Goal: Contribute content: Add original content to the website for others to see

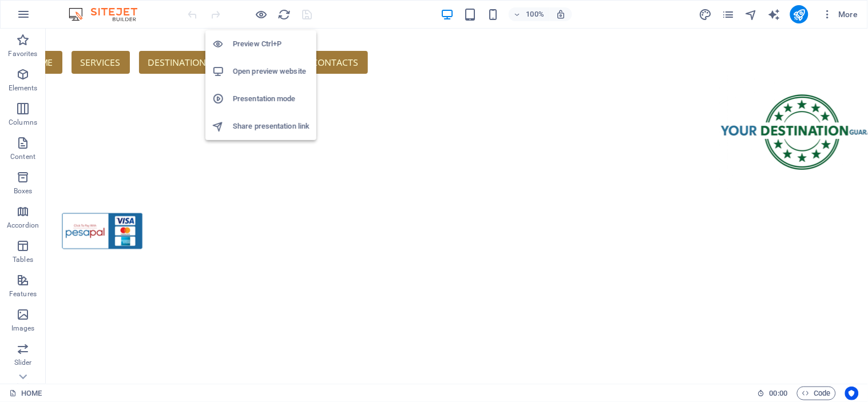
click at [252, 72] on h6 "Open preview website" at bounding box center [271, 72] width 77 height 14
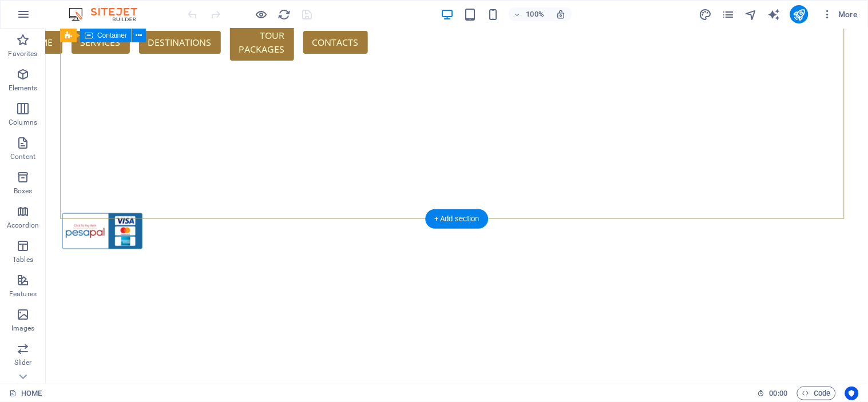
scroll to position [213, 0]
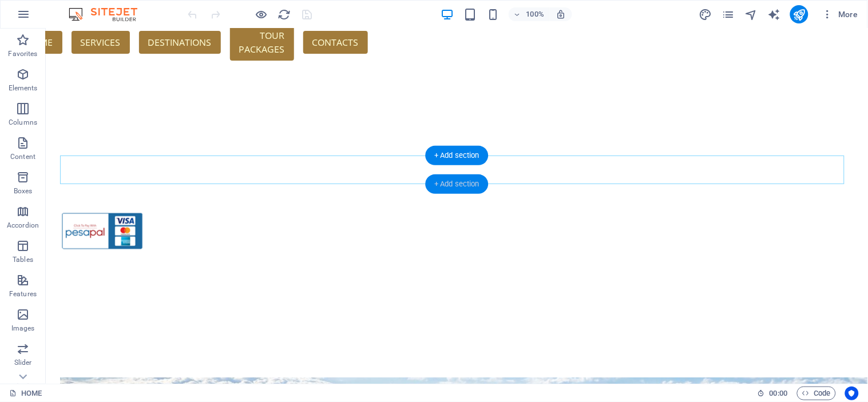
click at [465, 185] on div "+ Add section" at bounding box center [457, 184] width 64 height 19
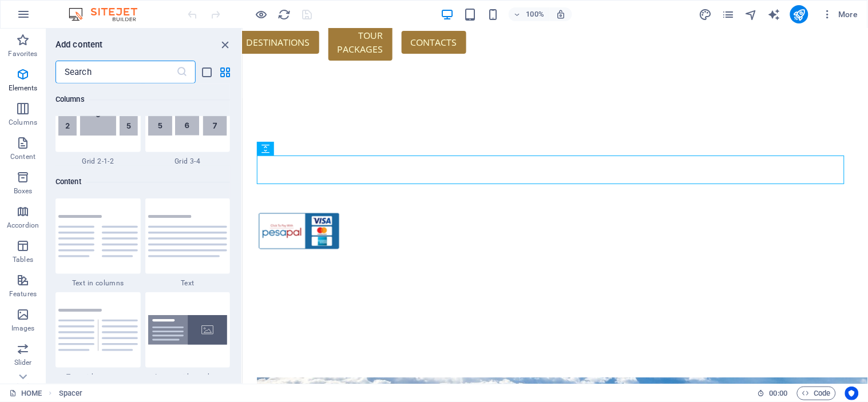
scroll to position [2002, 0]
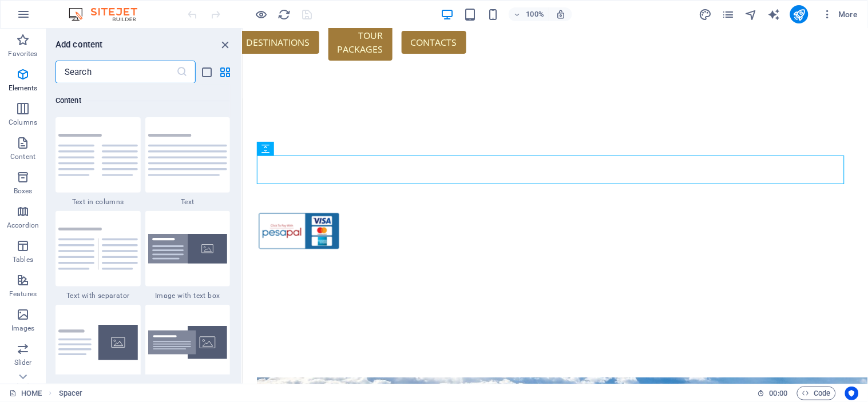
click at [101, 75] on input "text" at bounding box center [116, 72] width 121 height 23
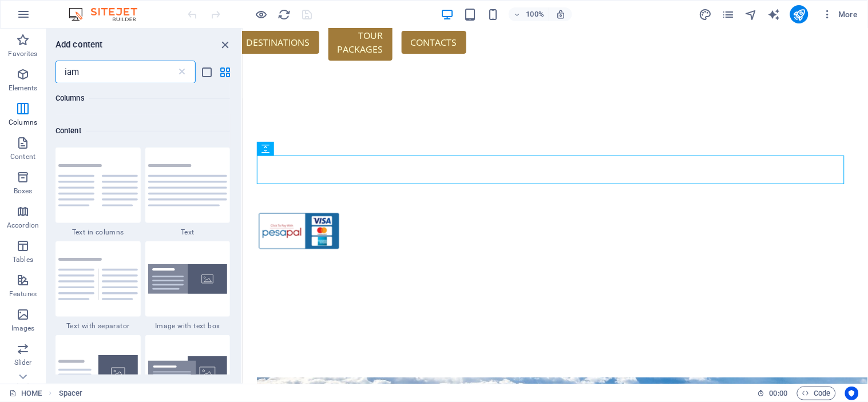
scroll to position [0, 0]
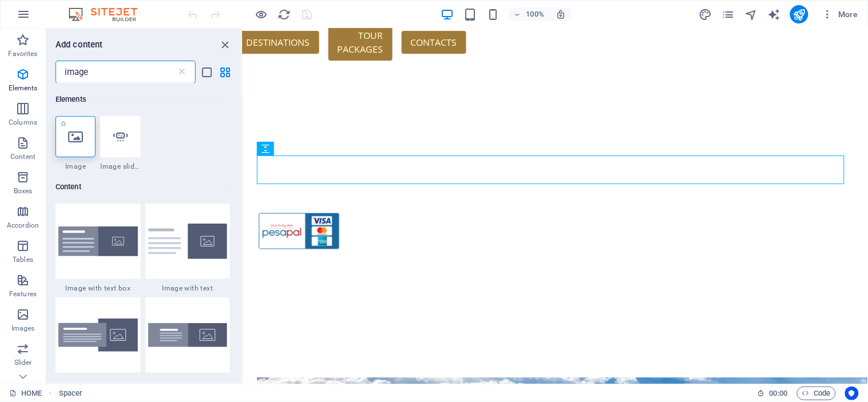
type input "image"
drag, startPoint x: 74, startPoint y: 137, endPoint x: 15, endPoint y: 124, distance: 61.0
click at [74, 137] on icon at bounding box center [75, 136] width 15 height 15
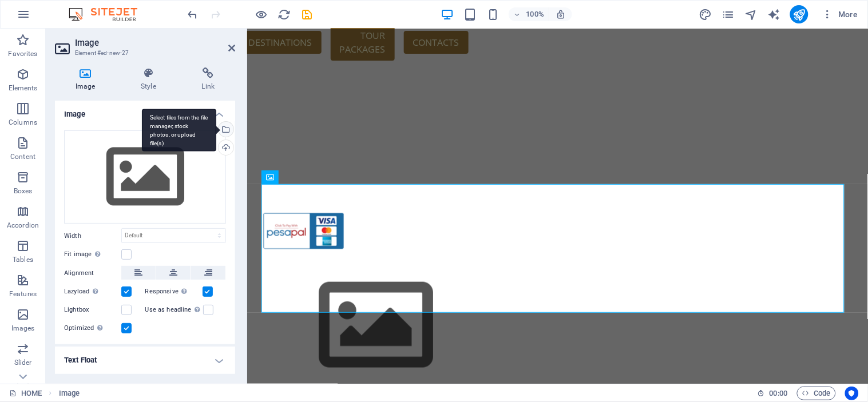
click at [226, 128] on div "Select files from the file manager, stock photos, or upload file(s)" at bounding box center [224, 130] width 17 height 17
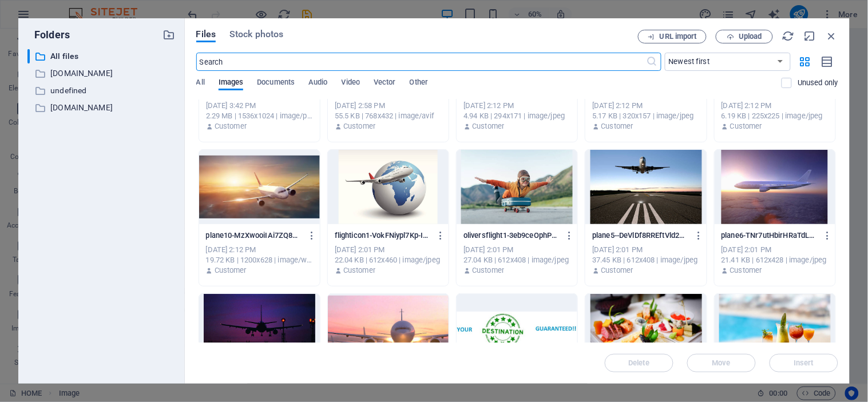
scroll to position [64, 0]
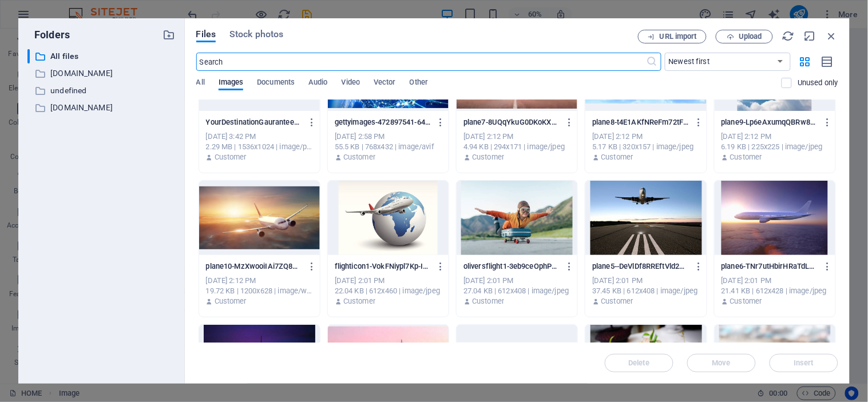
click at [393, 210] on div at bounding box center [388, 218] width 121 height 74
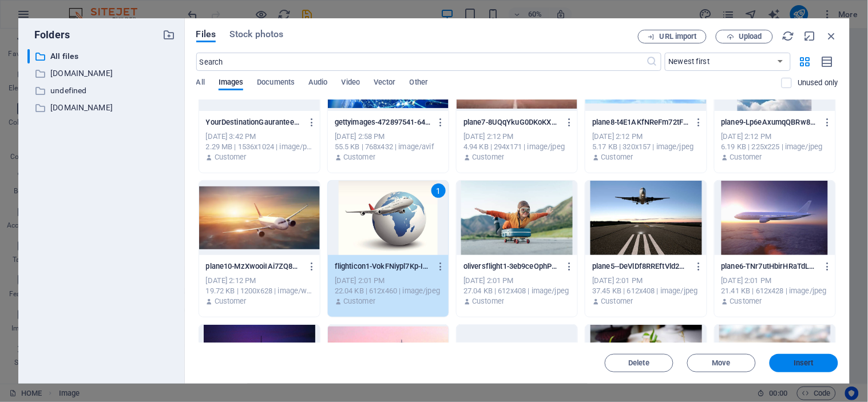
click at [816, 361] on span "Insert" at bounding box center [805, 363] width 60 height 7
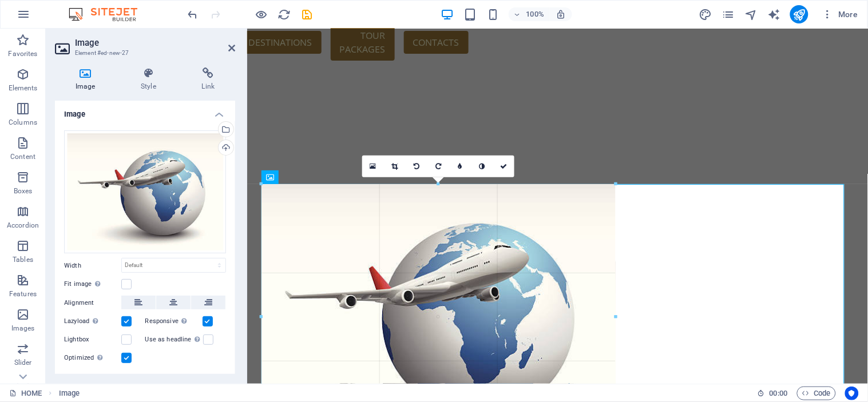
drag, startPoint x: 259, startPoint y: 185, endPoint x: 527, endPoint y: 358, distance: 319.3
type input "619"
select select "px"
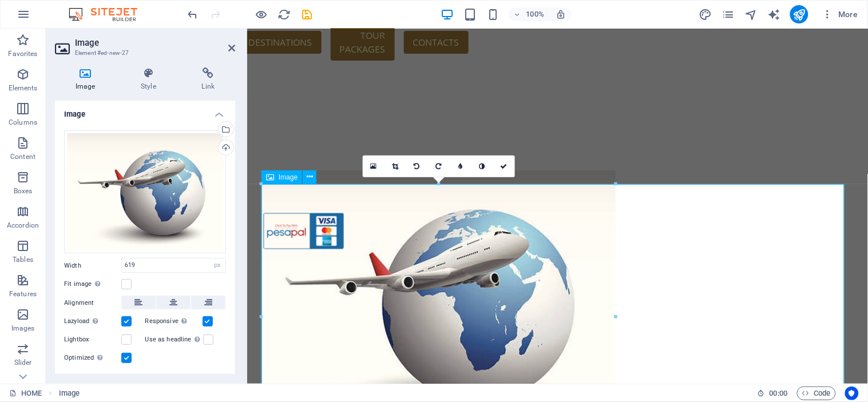
scroll to position [467, 0]
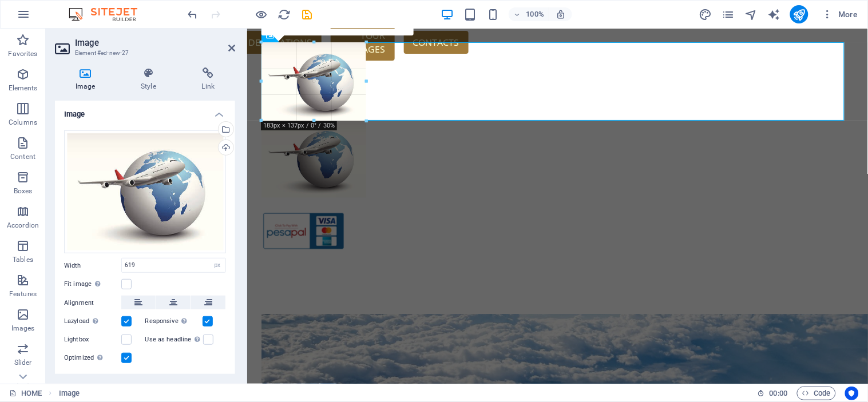
drag, startPoint x: 615, startPoint y: 193, endPoint x: 115, endPoint y: 81, distance: 512.1
type input "183"
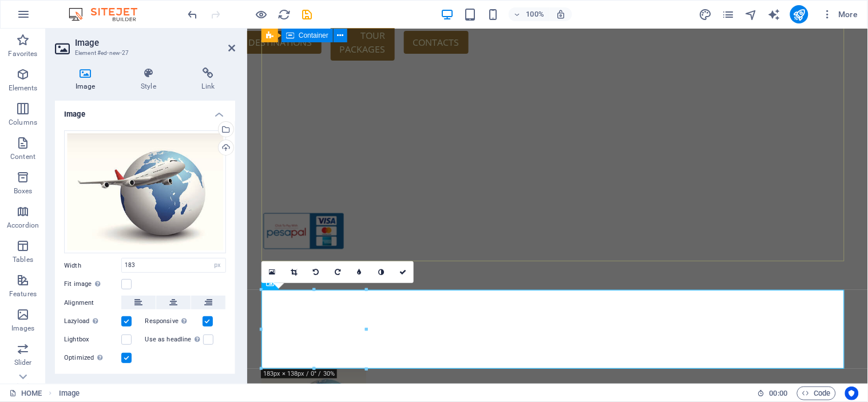
scroll to position [101, 0]
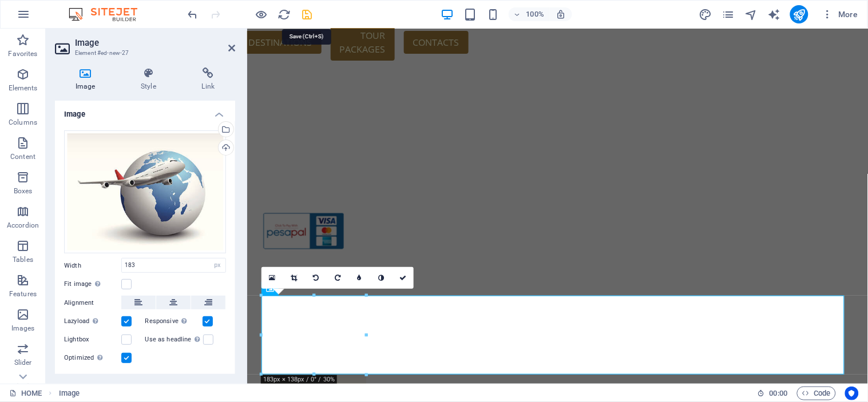
click at [307, 10] on icon "save" at bounding box center [307, 14] width 13 height 13
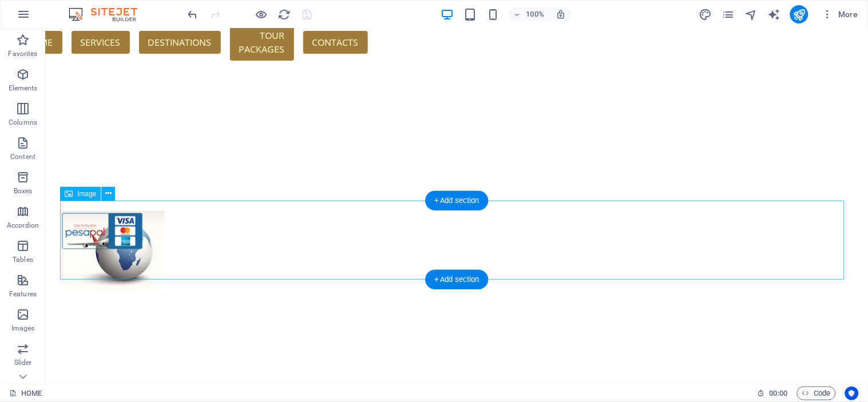
scroll to position [292, 0]
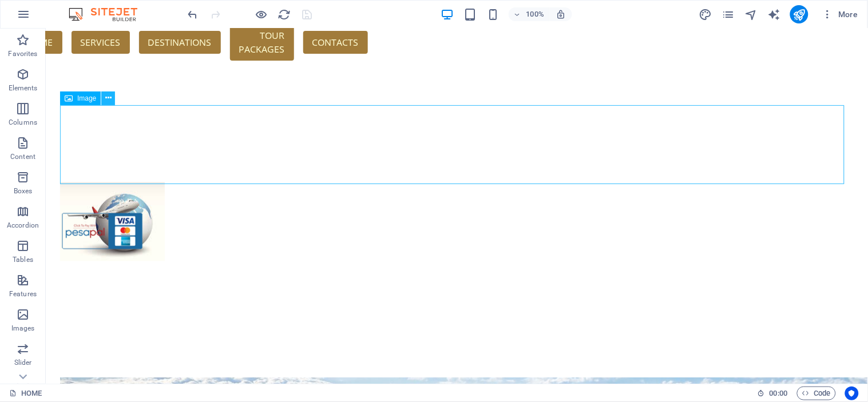
click at [108, 99] on icon at bounding box center [108, 98] width 6 height 12
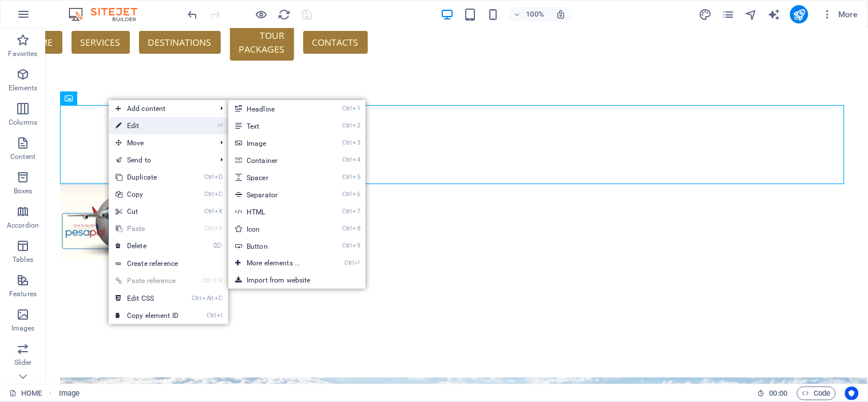
click at [138, 126] on link "⏎ Edit" at bounding box center [147, 125] width 77 height 17
select select "px"
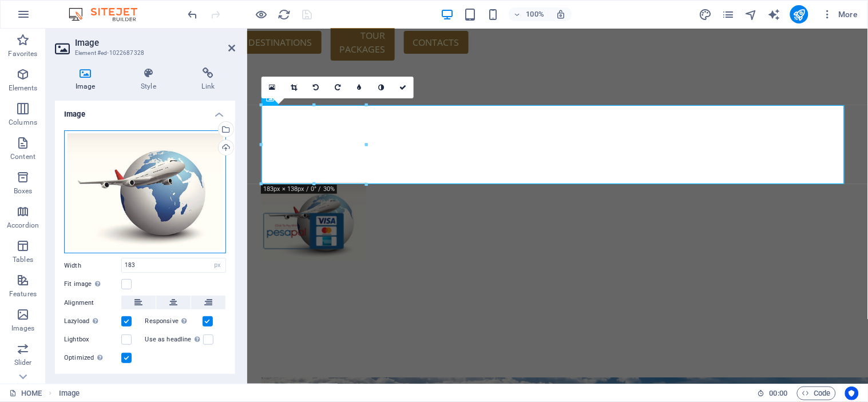
click at [153, 191] on div "Drag files here, click to choose files or select files from Files or our free s…" at bounding box center [145, 192] width 162 height 123
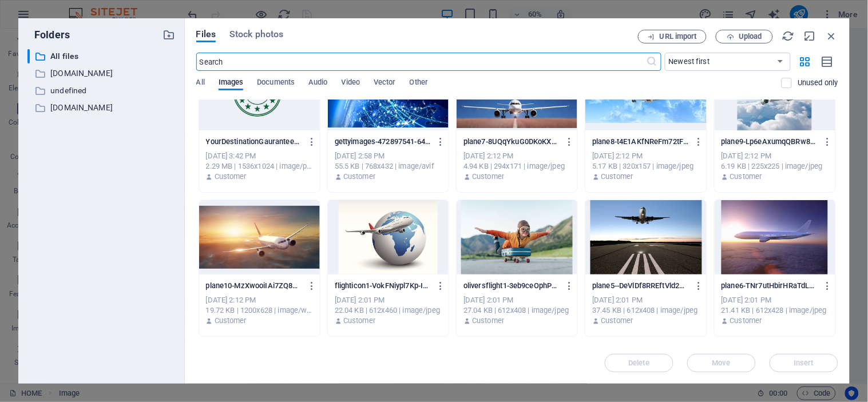
scroll to position [64, 0]
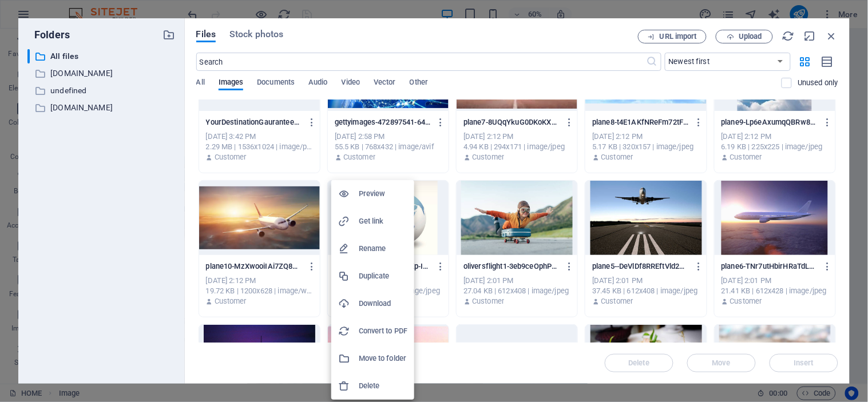
click at [373, 224] on h6 "Get link" at bounding box center [383, 222] width 49 height 14
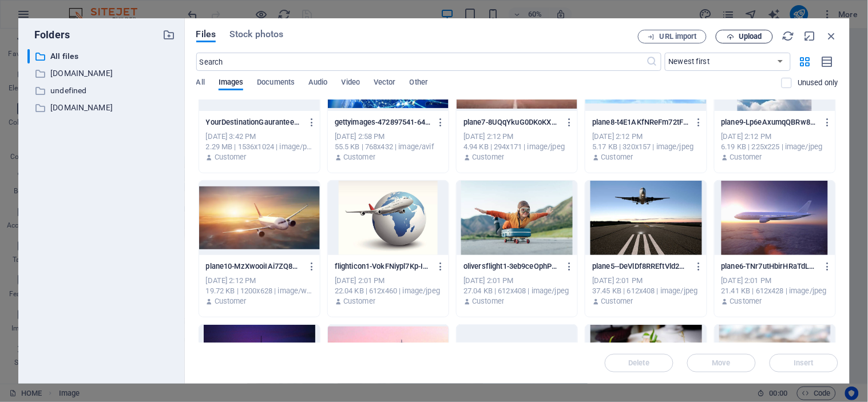
click at [753, 33] on span "Upload" at bounding box center [750, 36] width 23 height 7
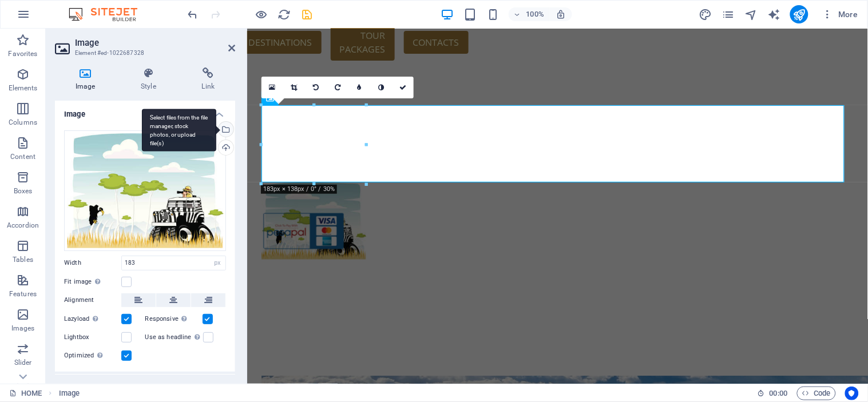
click at [226, 125] on div "Select files from the file manager, stock photos, or upload file(s)" at bounding box center [224, 130] width 17 height 17
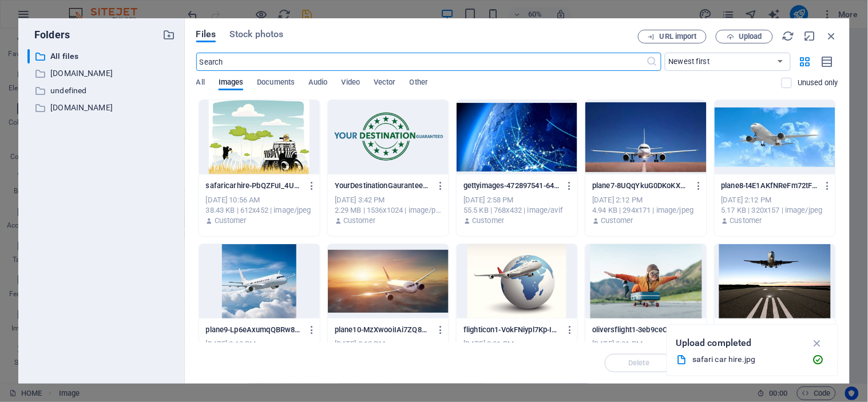
click at [515, 286] on div at bounding box center [517, 281] width 121 height 74
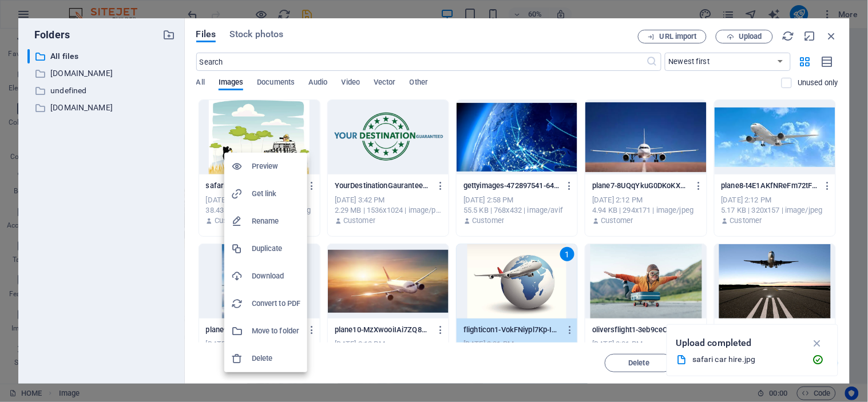
click at [281, 199] on h6 "Get link" at bounding box center [276, 194] width 49 height 14
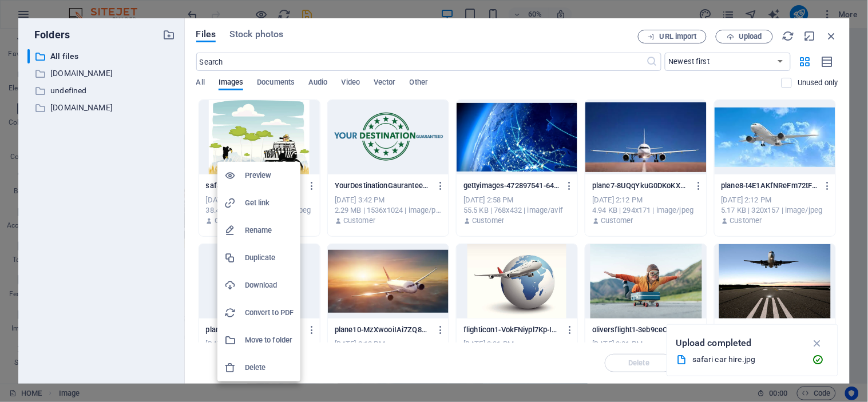
click at [261, 207] on h6 "Get link" at bounding box center [269, 203] width 49 height 14
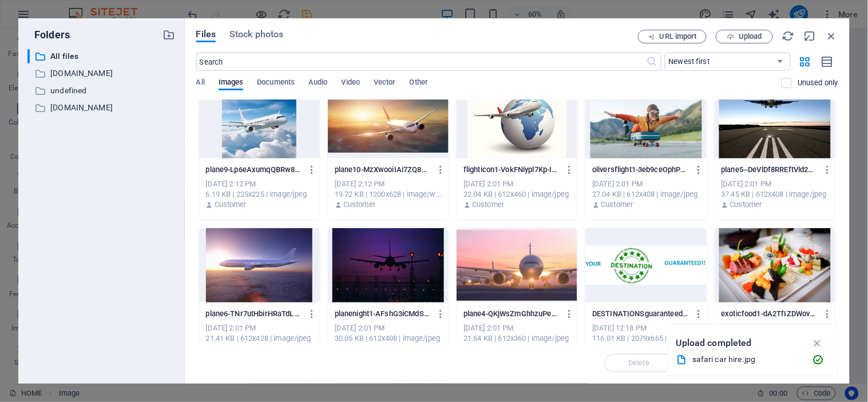
scroll to position [191, 0]
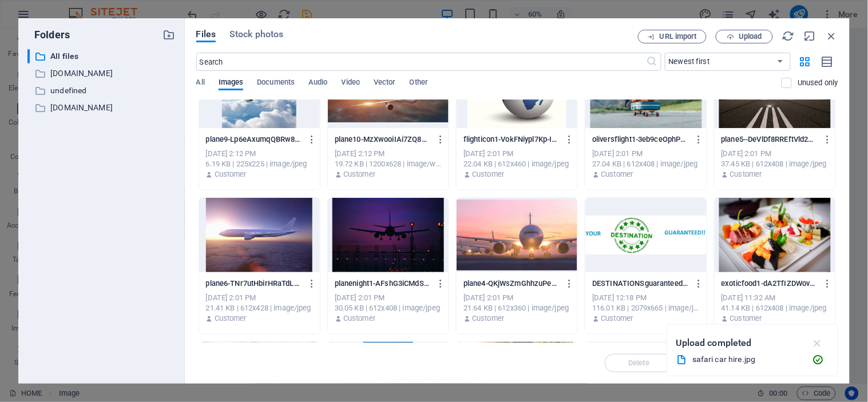
click at [819, 339] on icon "button" at bounding box center [817, 343] width 13 height 13
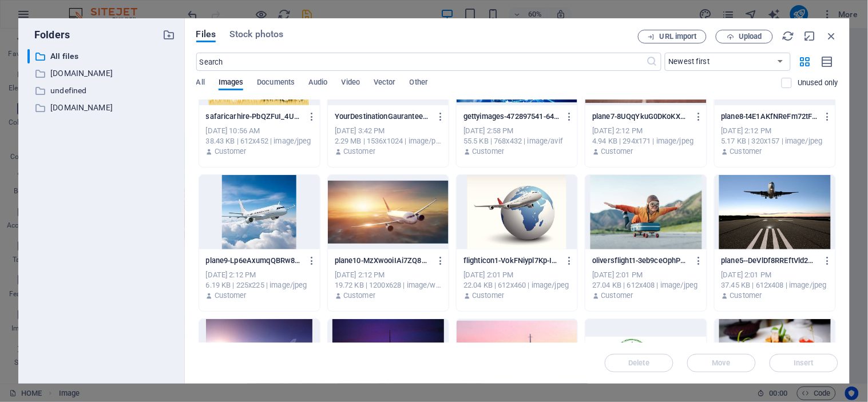
scroll to position [64, 0]
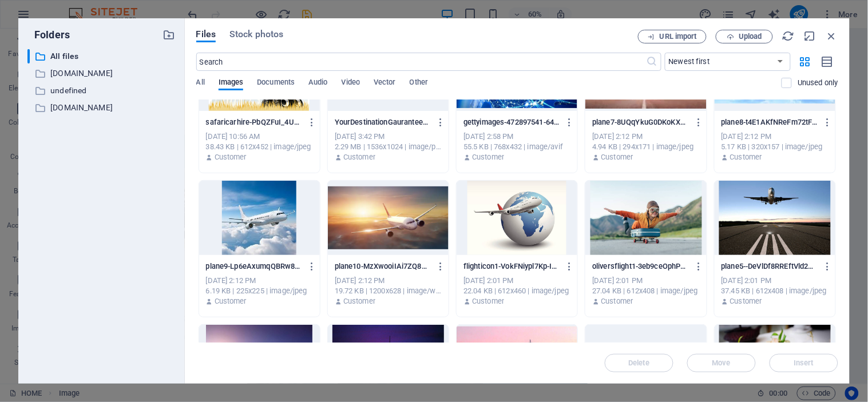
click at [519, 218] on div at bounding box center [517, 218] width 121 height 74
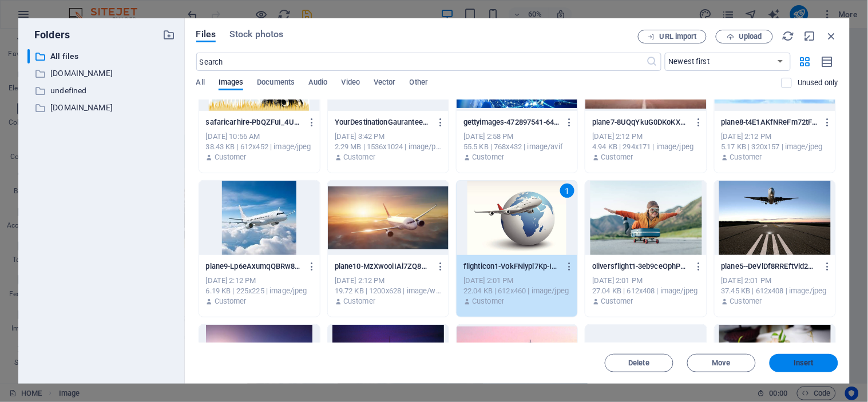
click at [791, 355] on button "Insert" at bounding box center [804, 363] width 69 height 18
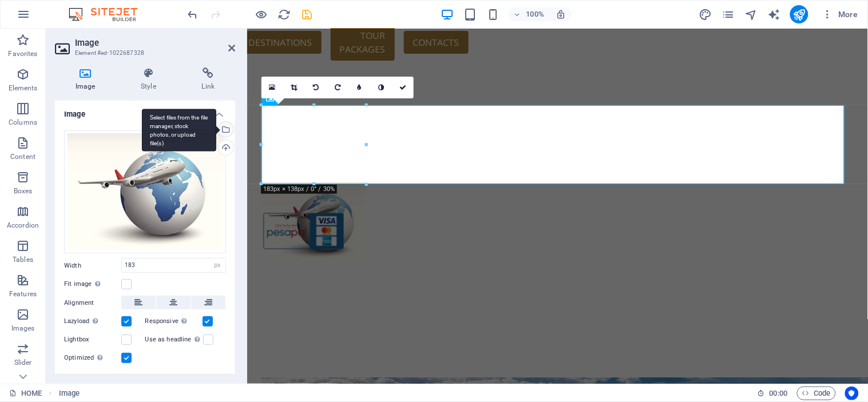
click at [224, 128] on div "Select files from the file manager, stock photos, or upload file(s)" at bounding box center [224, 130] width 17 height 17
